Goal: Task Accomplishment & Management: Find specific page/section

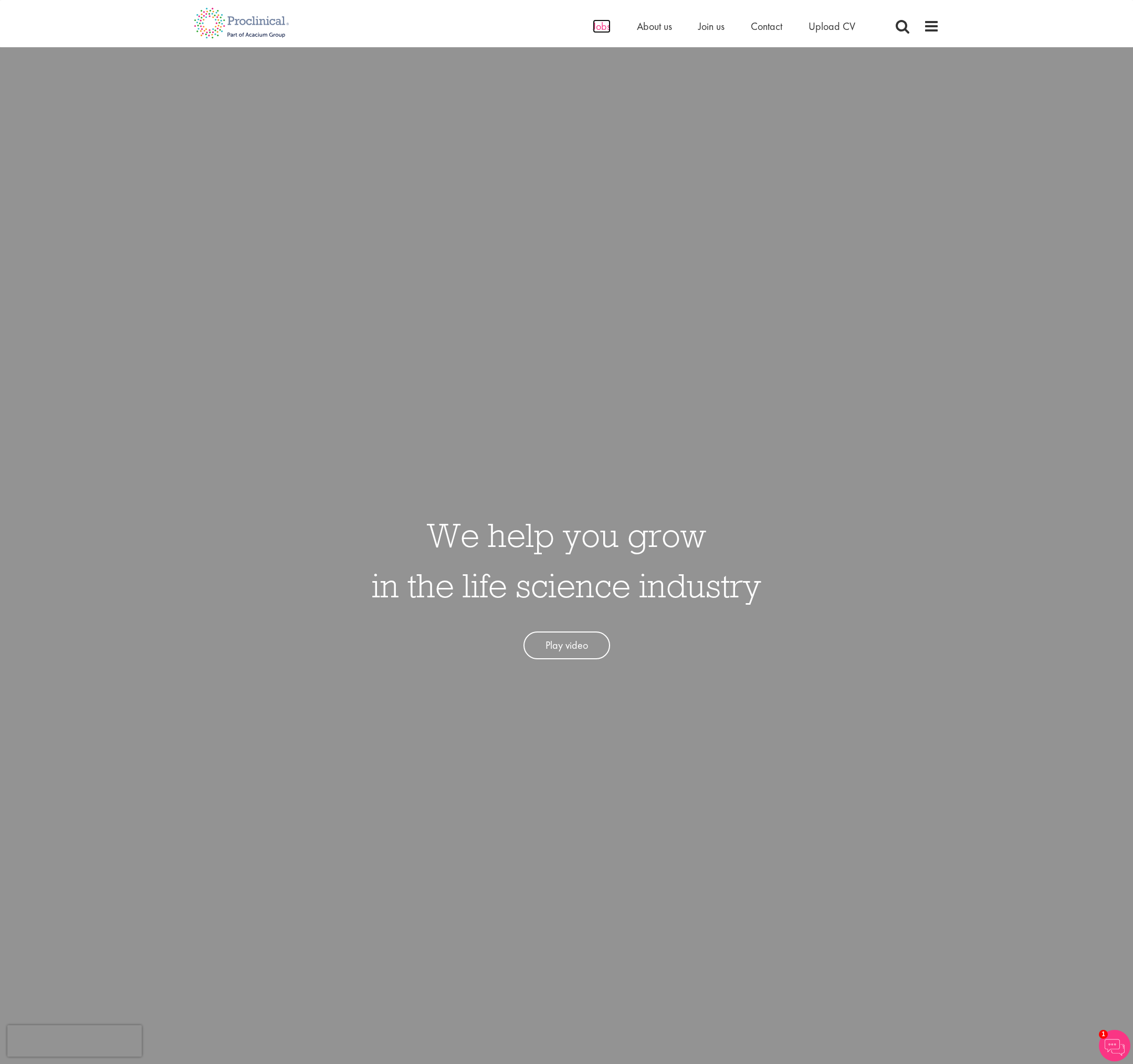
click at [600, 26] on span "Jobs" at bounding box center [601, 26] width 18 height 14
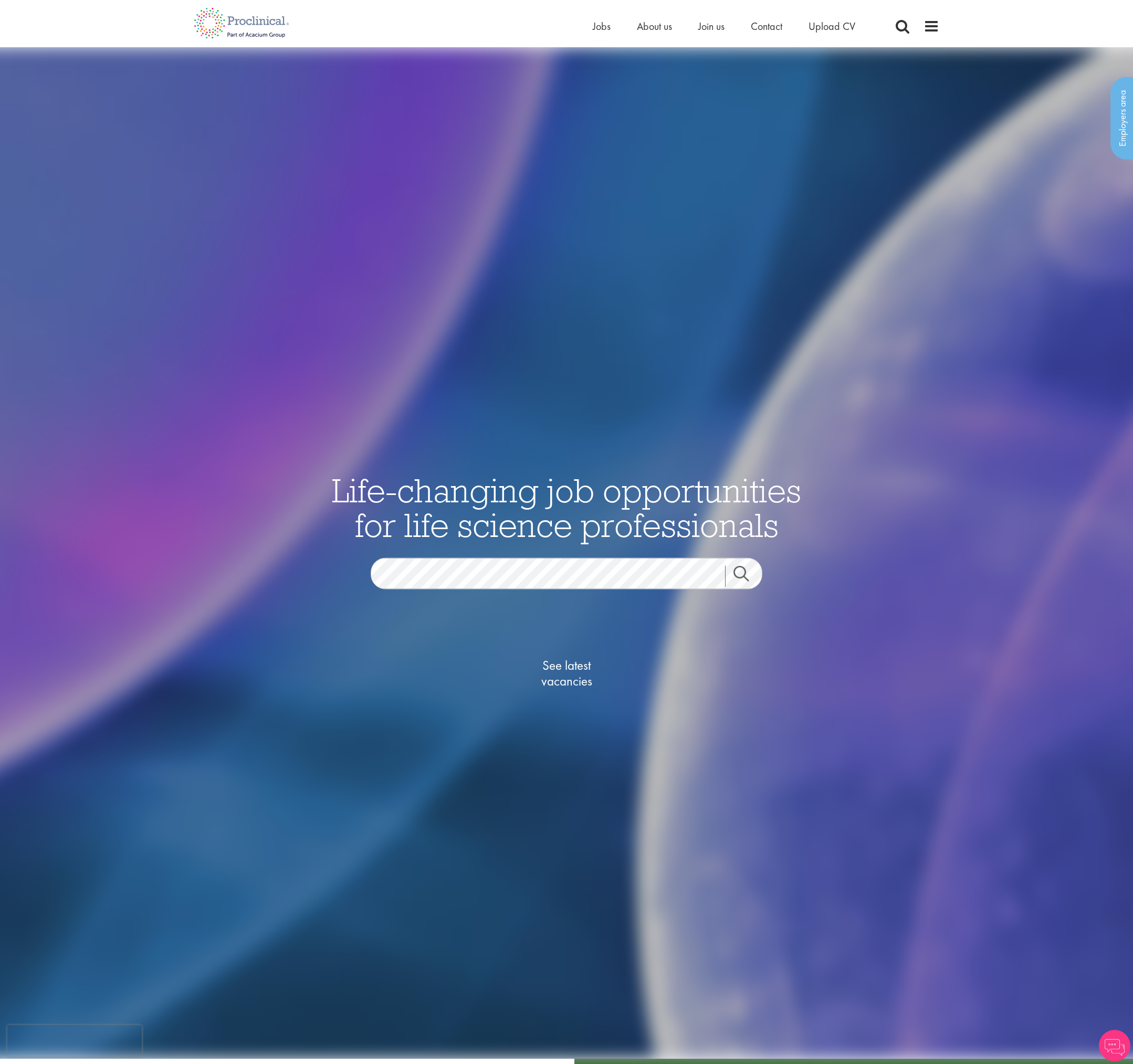
click at [415, 593] on div "See latest vacancies" at bounding box center [566, 662] width 509 height 146
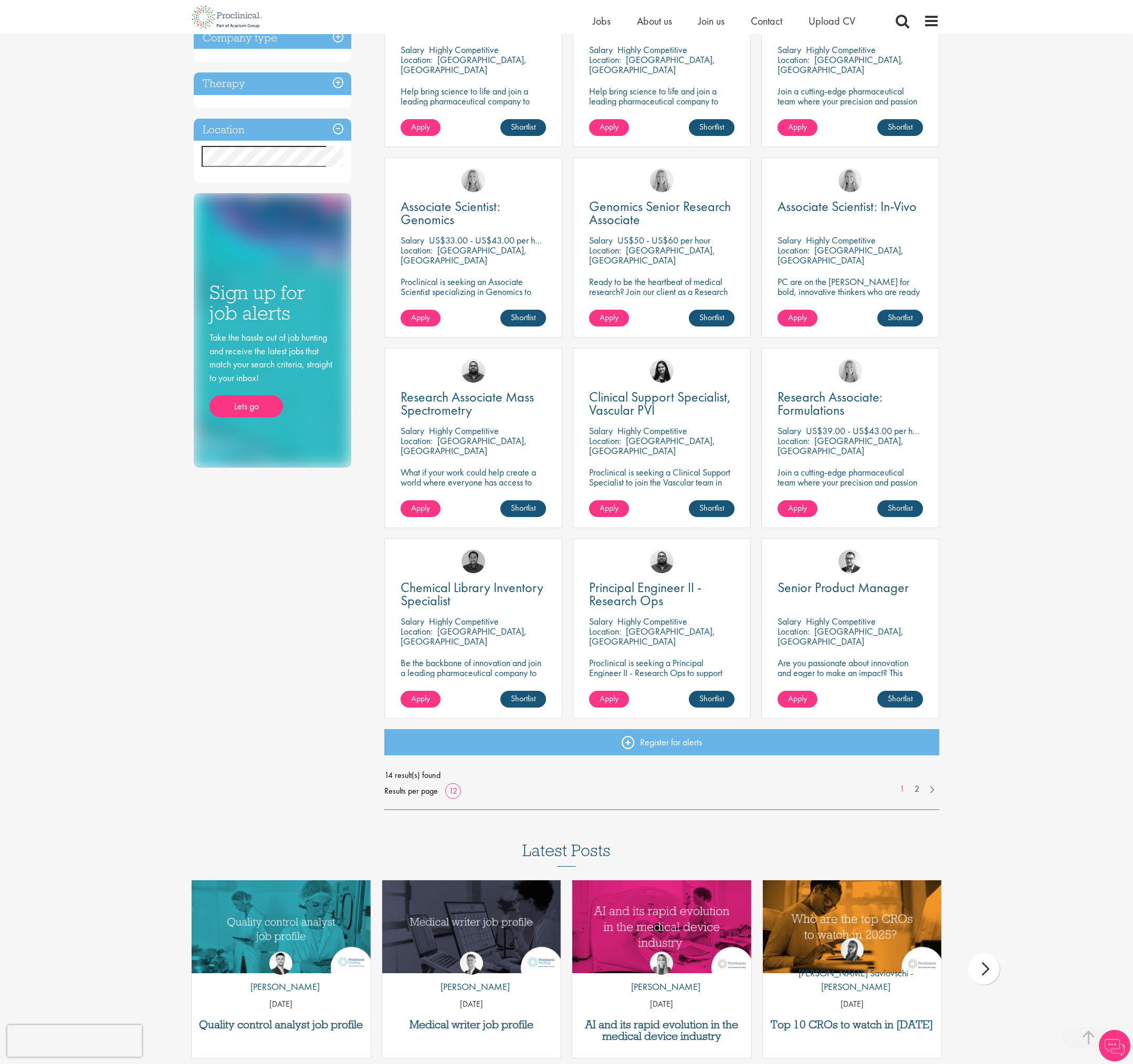
scroll to position [315, 0]
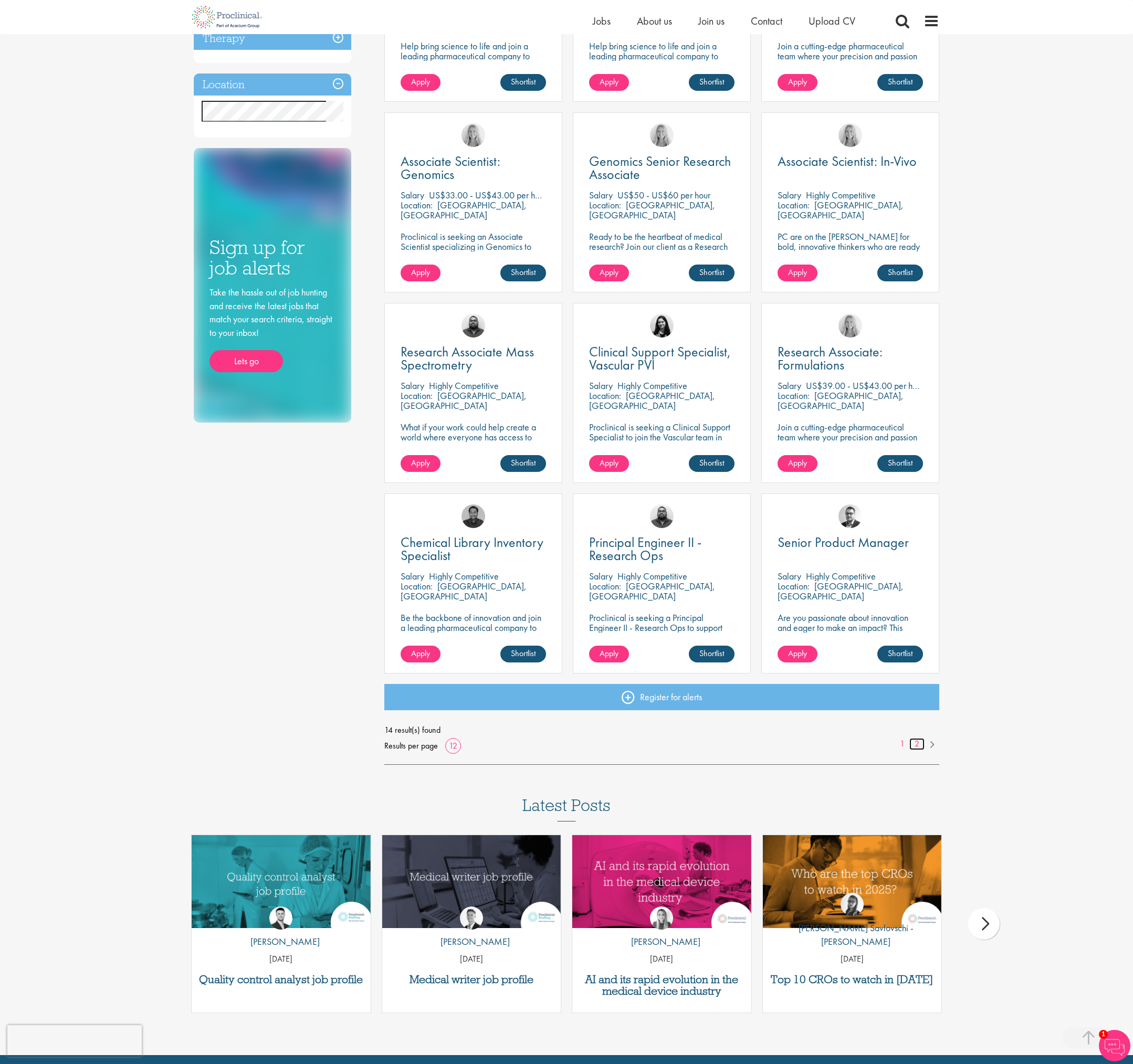
click at [918, 747] on link "2" at bounding box center [917, 744] width 15 height 12
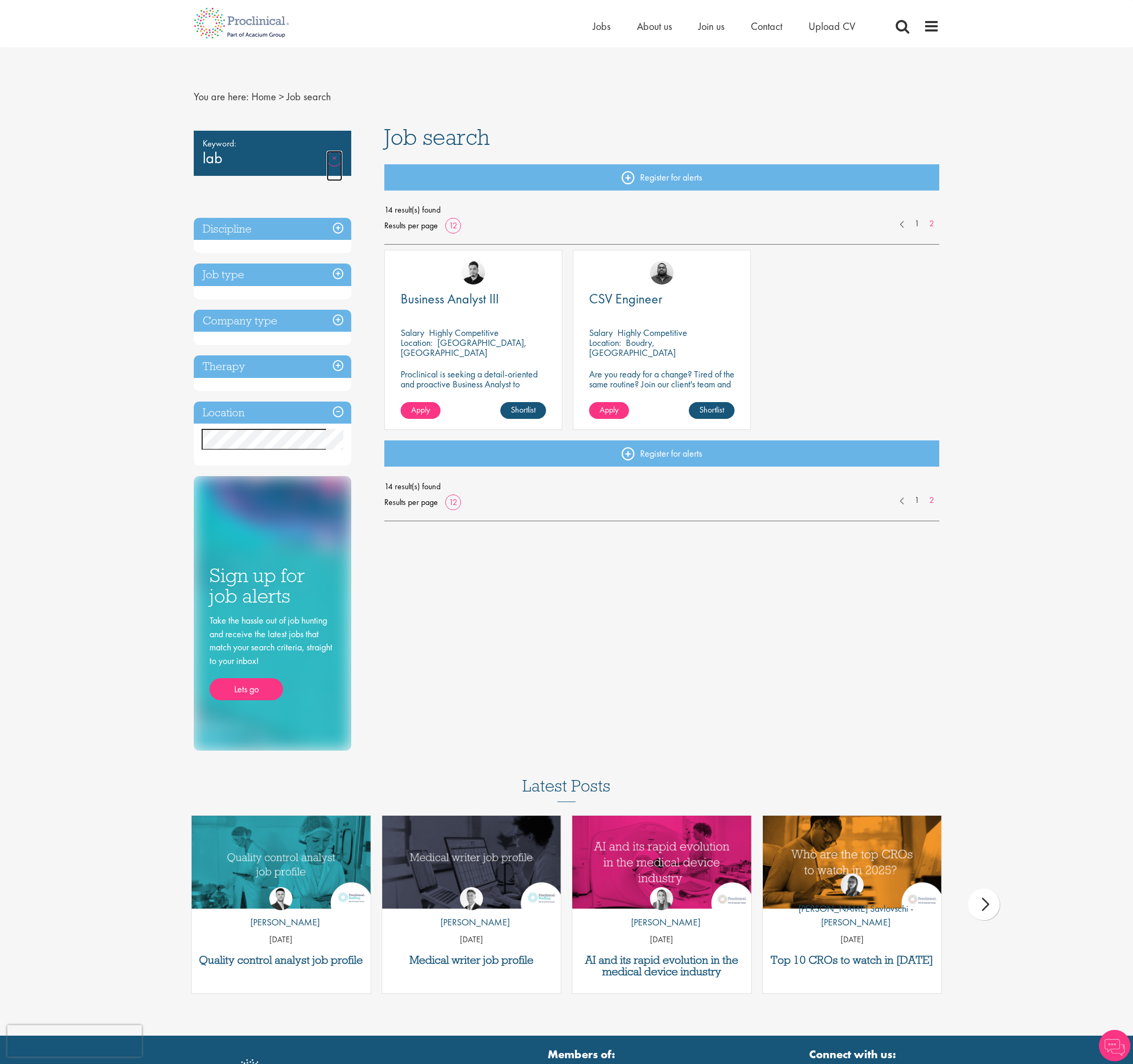
click at [334, 158] on link "Remove" at bounding box center [335, 166] width 16 height 30
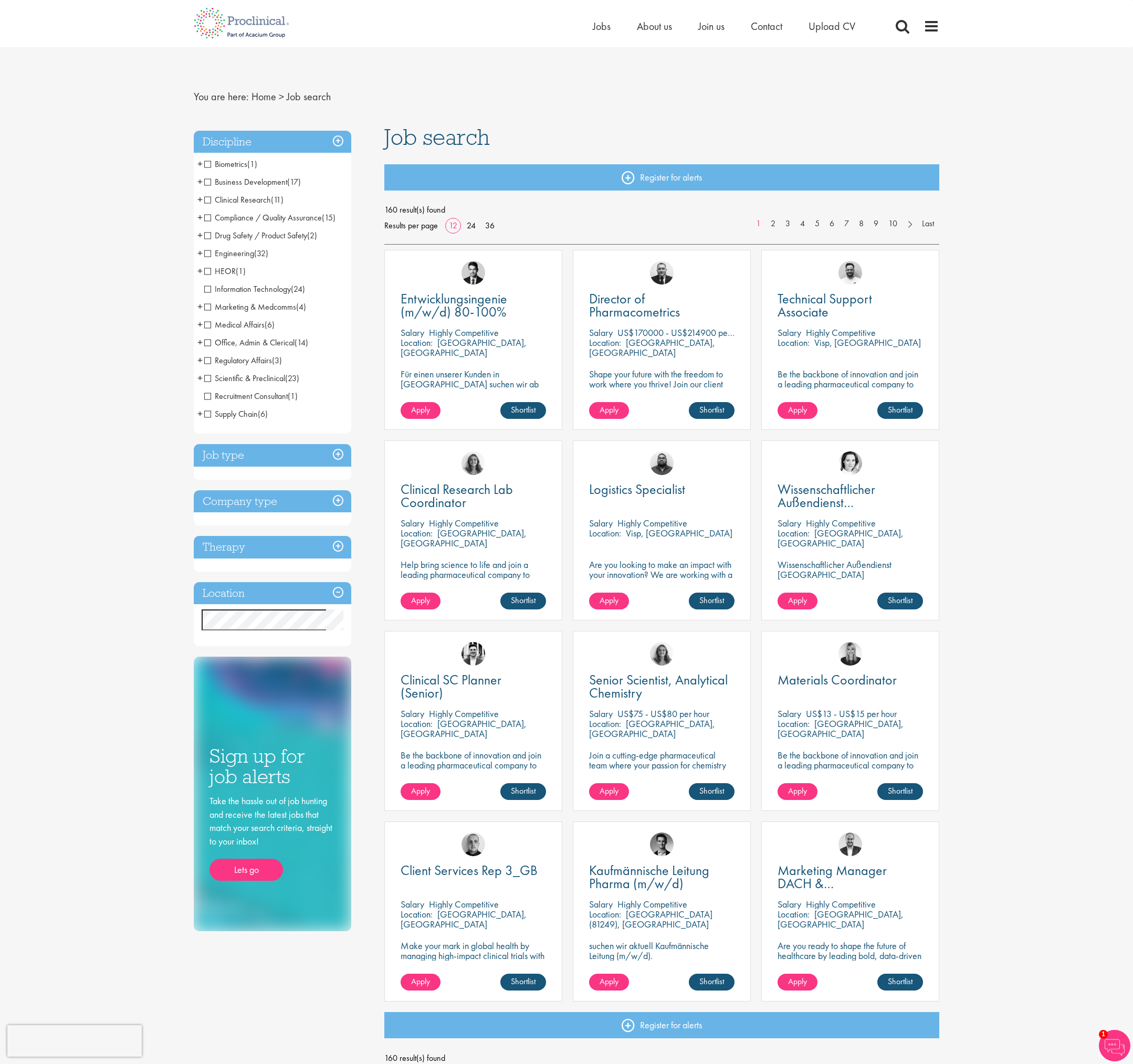
click at [209, 324] on span "Medical Affairs" at bounding box center [234, 325] width 60 height 11
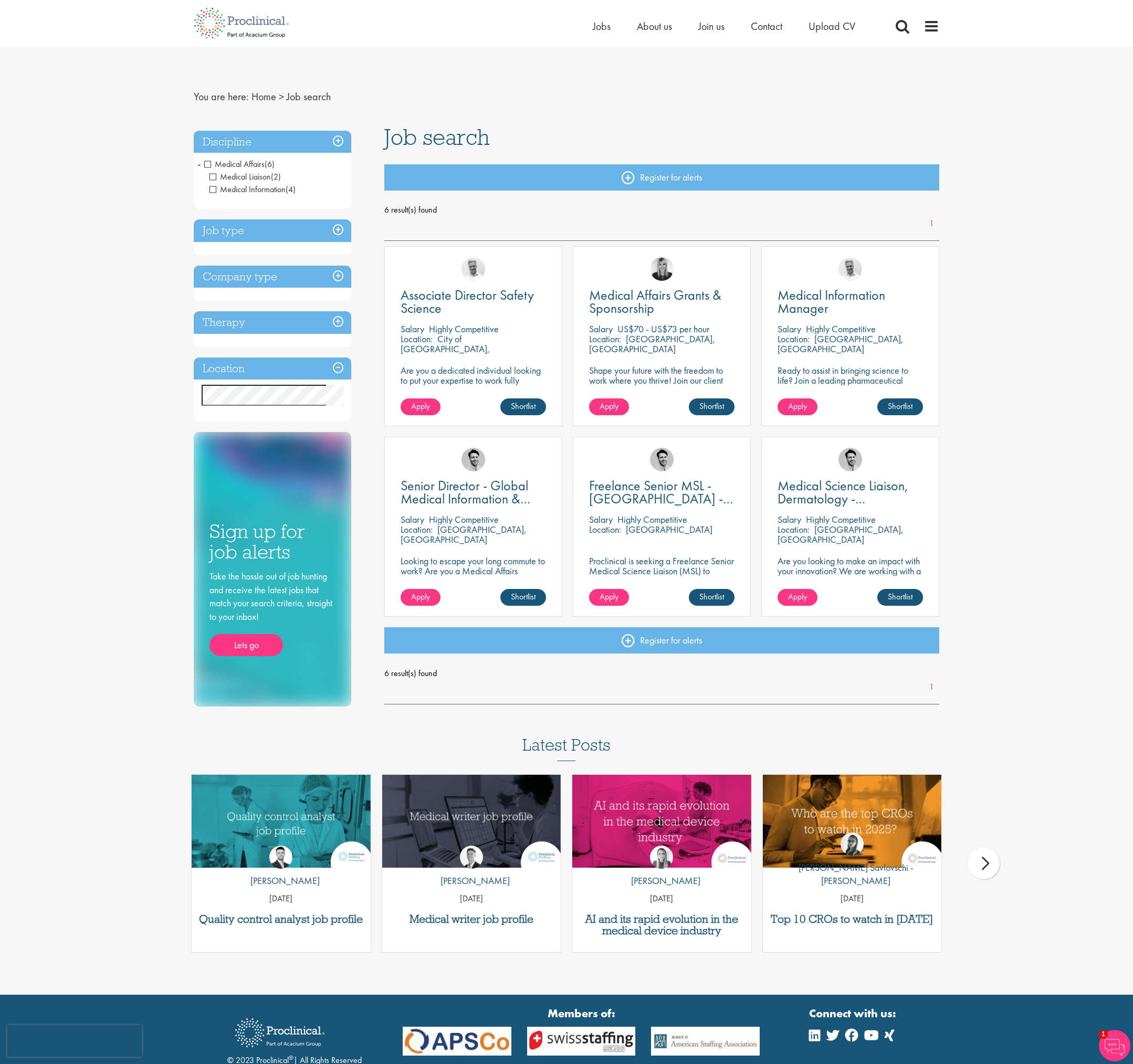
click at [209, 160] on span "Medical Affairs" at bounding box center [234, 164] width 60 height 11
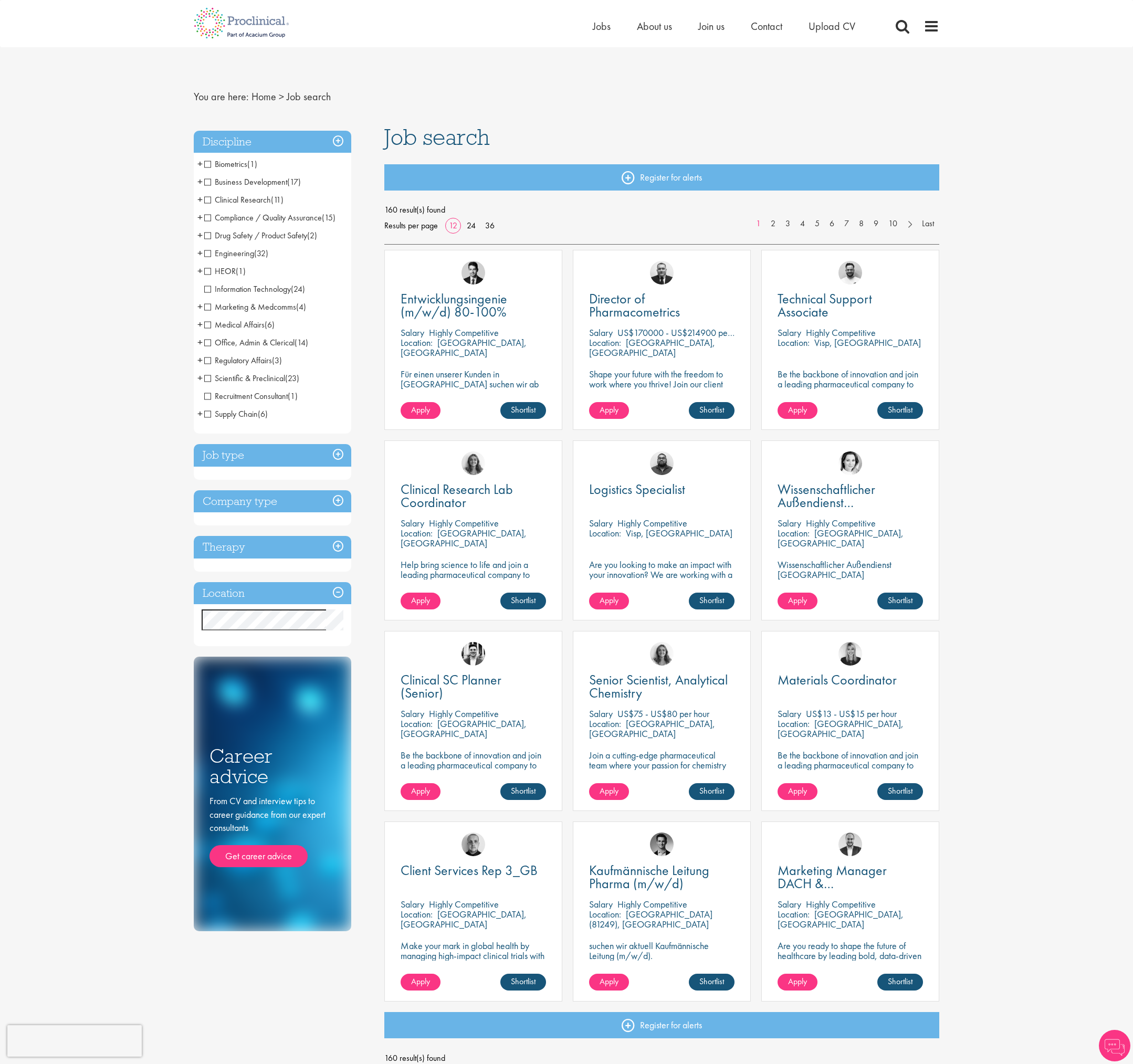
click at [212, 251] on span "Engineering" at bounding box center [229, 253] width 50 height 11
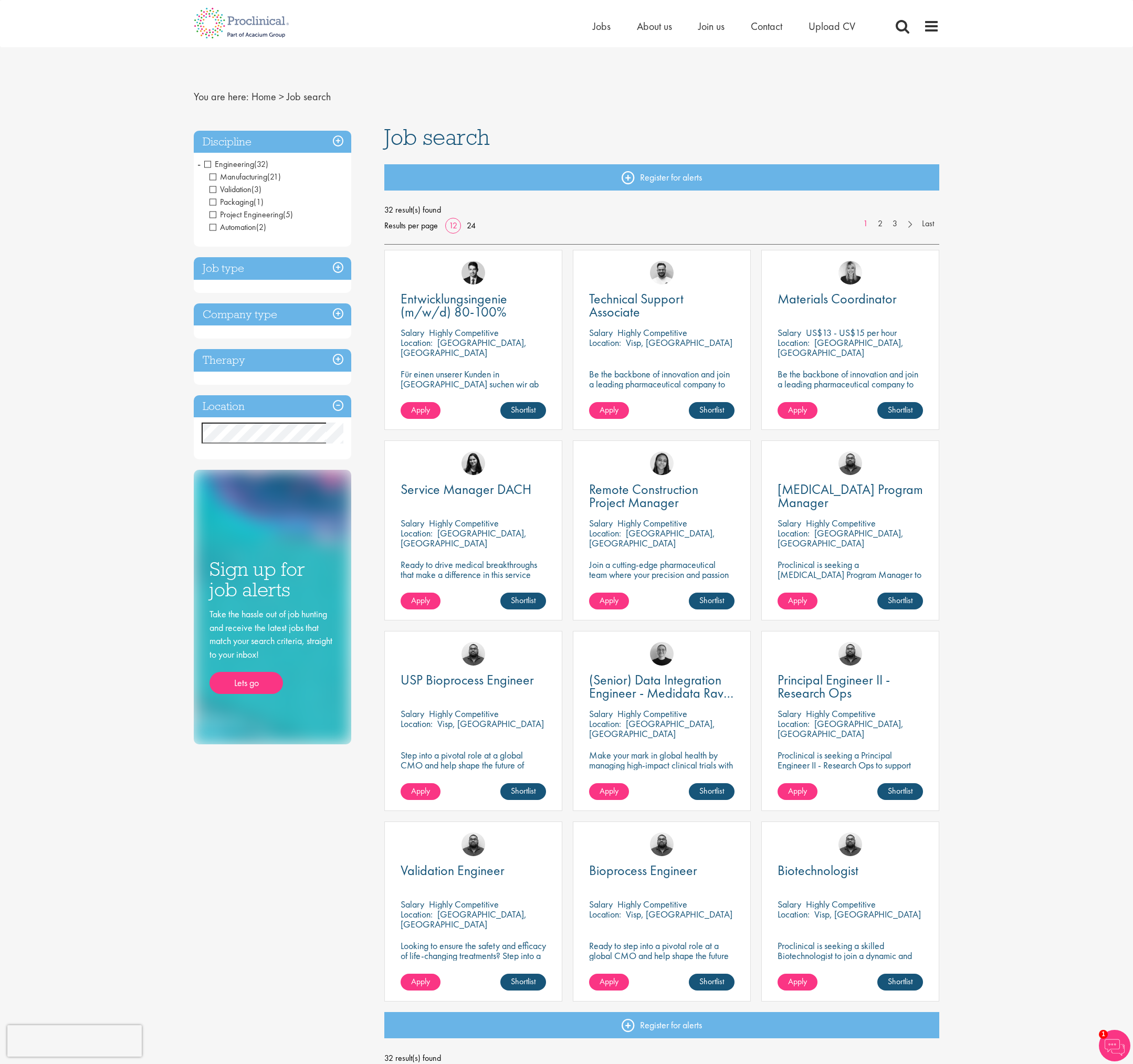
scroll to position [52, 0]
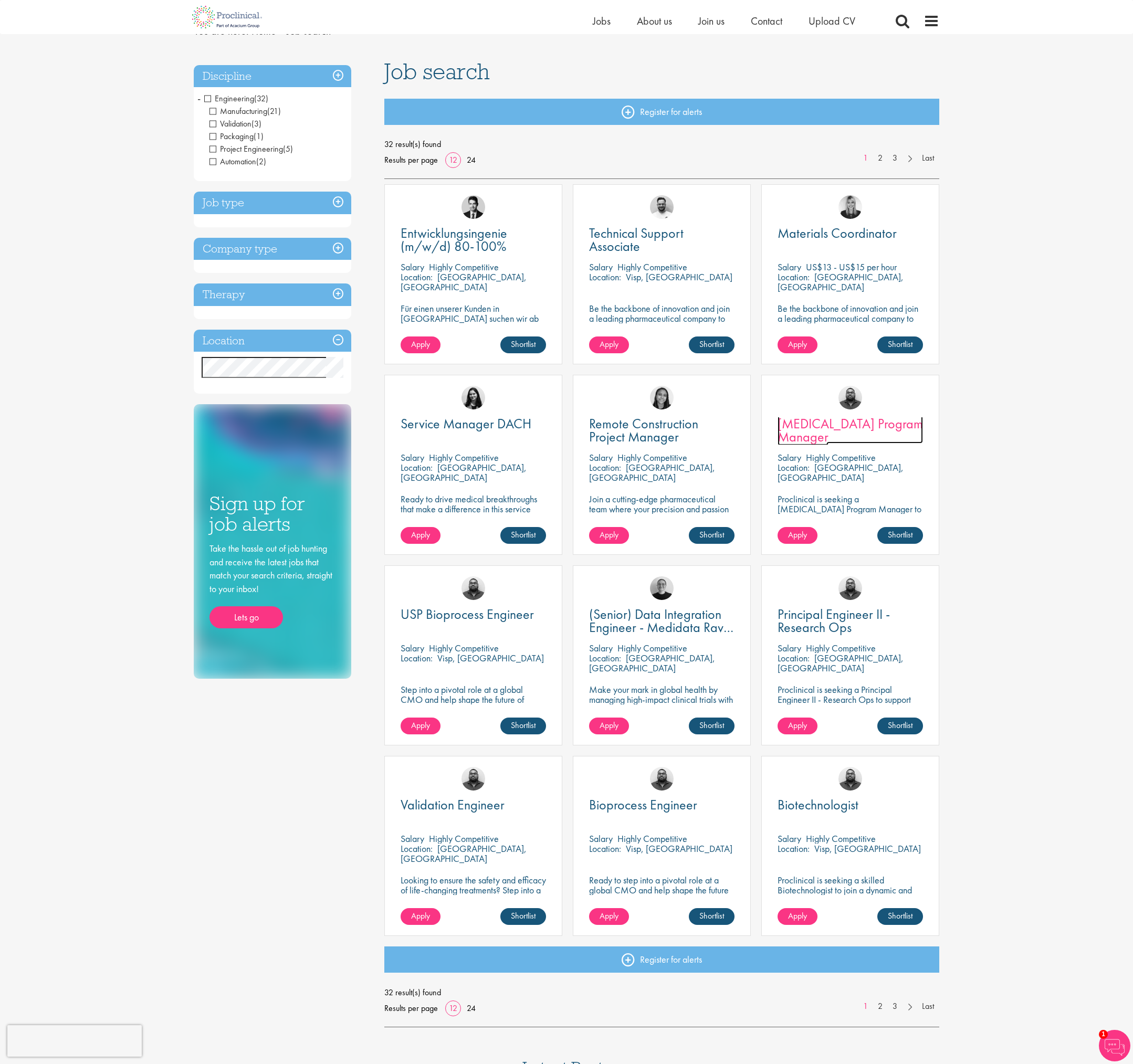
click at [826, 422] on span "CAPEX Program Manager" at bounding box center [850, 430] width 146 height 31
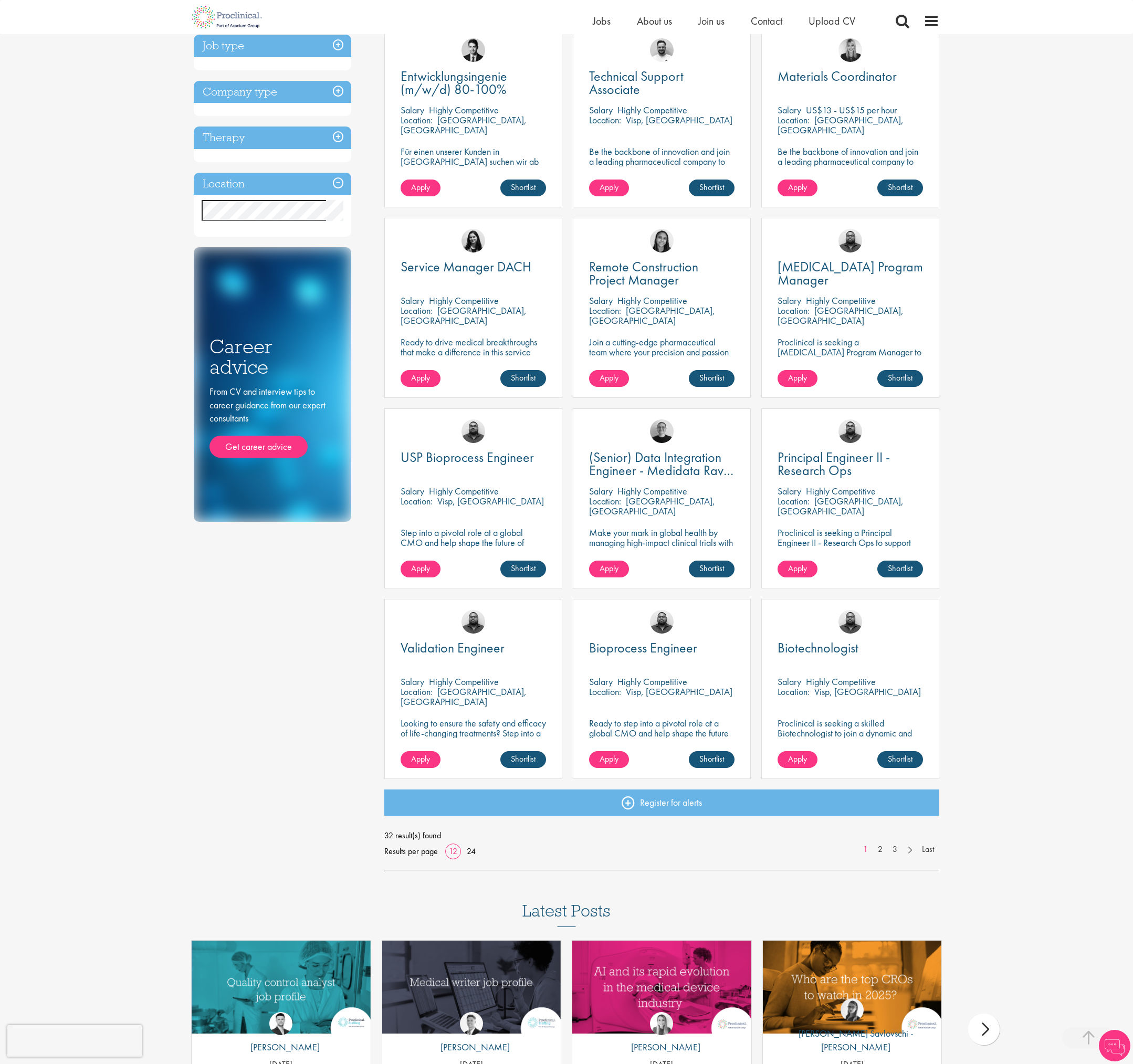
scroll to position [210, 0]
click at [880, 850] on link "2" at bounding box center [880, 849] width 15 height 12
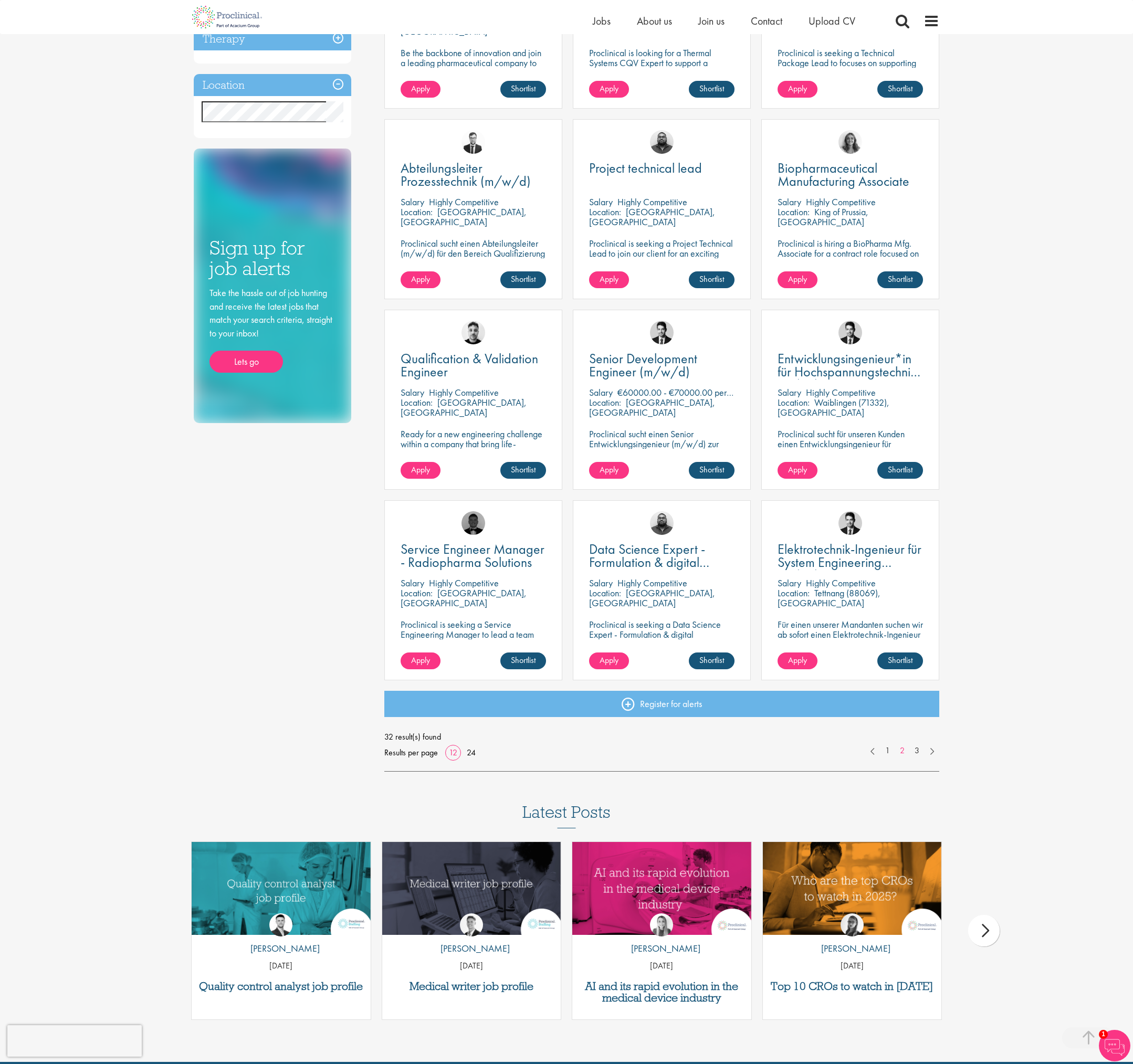
scroll to position [315, 0]
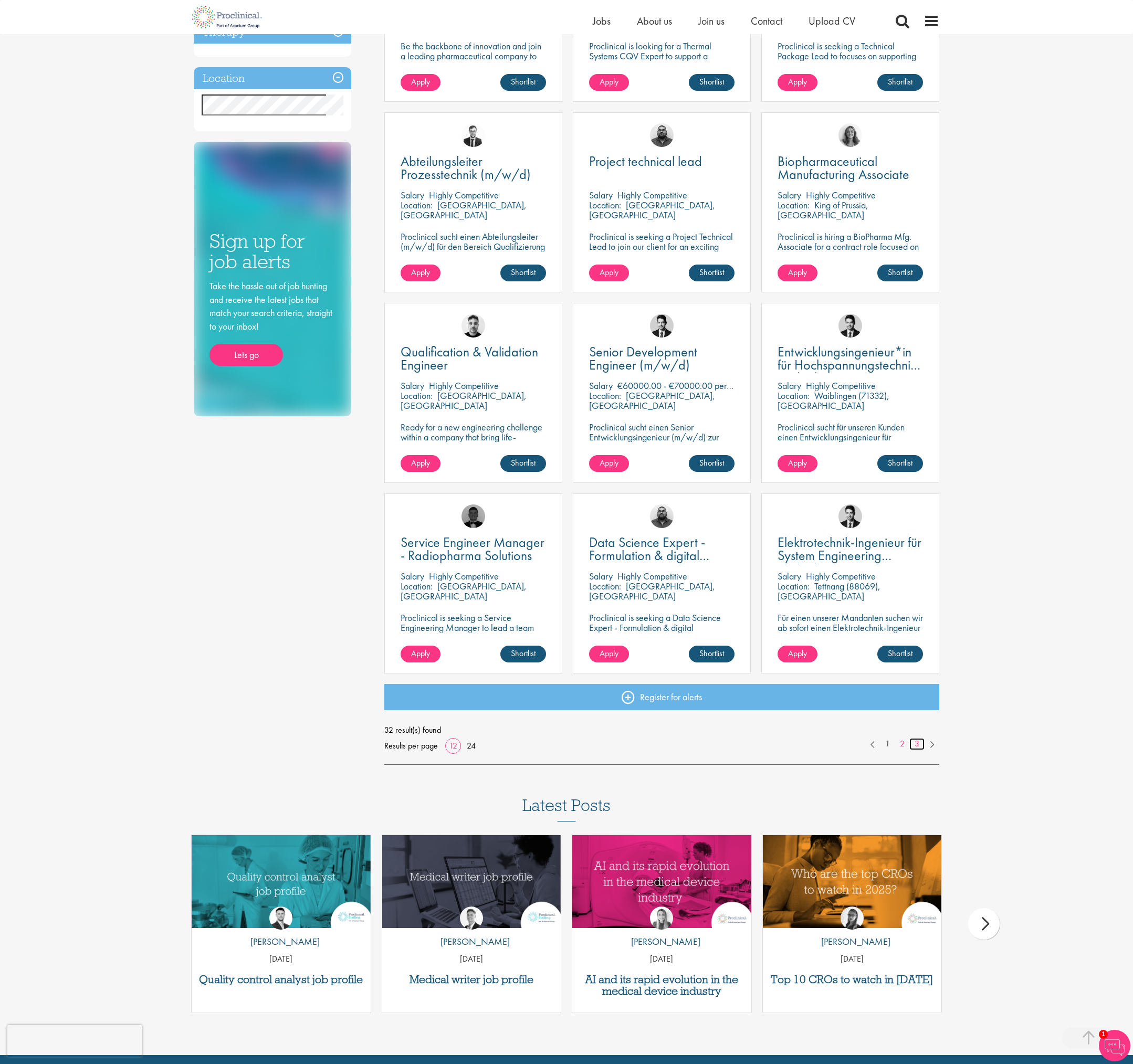
click at [917, 743] on link "3" at bounding box center [917, 744] width 15 height 12
